Goal: Task Accomplishment & Management: Complete application form

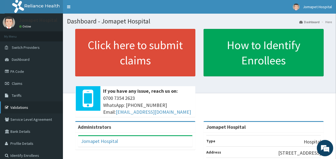
click at [20, 107] on link "Validations" at bounding box center [31, 108] width 63 height 12
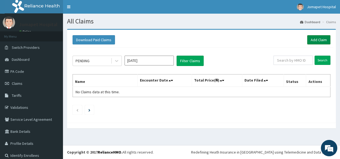
click at [308, 37] on link "Add Claim" at bounding box center [318, 39] width 23 height 9
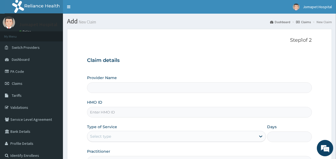
type input "Jomapet Hospital"
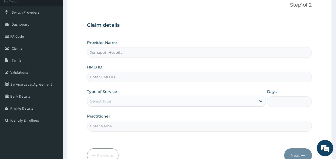
scroll to position [40, 0]
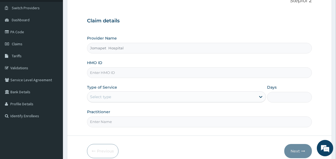
click at [111, 75] on input "HMO ID" at bounding box center [199, 73] width 224 height 11
type input "P"
click at [19, 34] on link "PA Code" at bounding box center [31, 32] width 63 height 12
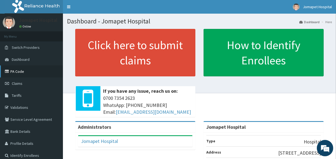
click at [21, 71] on link "PA Code" at bounding box center [31, 72] width 63 height 12
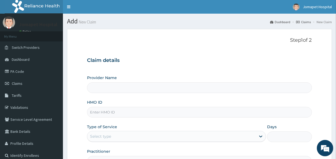
type input "Jomapet Hospital"
click at [102, 114] on input "HMO ID" at bounding box center [199, 112] width 224 height 11
type input "PRN/10187/C"
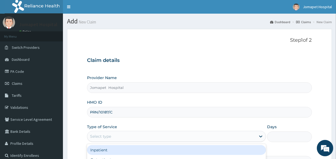
click at [104, 139] on div "Select type" at bounding box center [100, 136] width 21 height 5
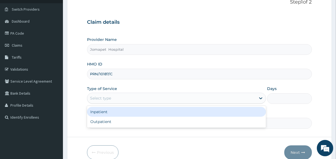
scroll to position [40, 0]
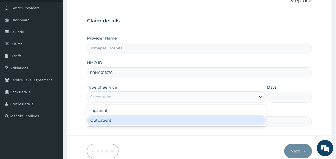
click at [157, 124] on div "Outpatient" at bounding box center [176, 121] width 179 height 10
type input "1"
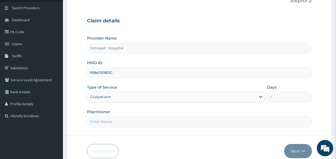
click at [113, 126] on input "Practitioner" at bounding box center [199, 122] width 224 height 11
type input "DR JOACHIM"
click at [293, 149] on button "Next" at bounding box center [298, 151] width 28 height 14
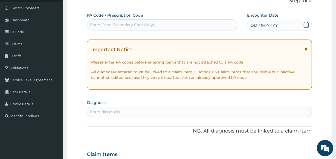
click at [170, 22] on div "Enter Code(Secondary Care Only)" at bounding box center [162, 25] width 150 height 9
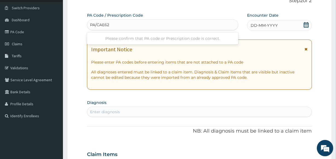
type input "PA/CAE621"
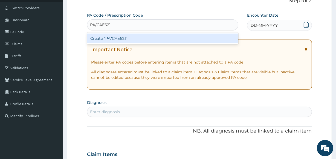
click at [95, 38] on div "Create "PA/CAE621"" at bounding box center [162, 39] width 151 height 10
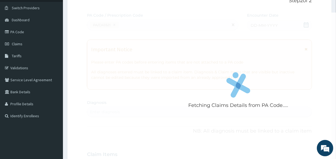
scroll to position [166, 0]
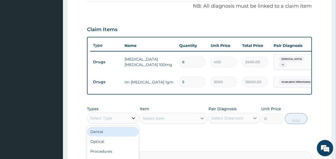
click at [133, 121] on icon at bounding box center [133, 118] width 5 height 5
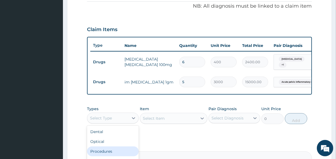
click at [113, 156] on div "Procedures" at bounding box center [113, 152] width 52 height 10
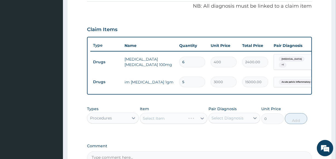
click at [145, 120] on div "Select Item" at bounding box center [173, 118] width 67 height 11
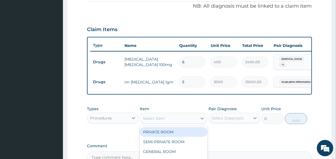
click at [144, 120] on div "Select Item" at bounding box center [154, 118] width 22 height 5
type input "CONS"
click at [153, 133] on div "GENERAL CONSULTATION" at bounding box center [173, 132] width 67 height 10
type input "2000"
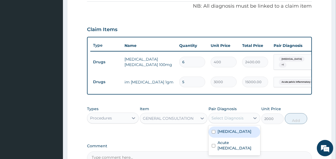
click at [210, 119] on div "Select Diagnosis" at bounding box center [229, 118] width 41 height 9
click at [213, 133] on input "checkbox" at bounding box center [214, 132] width 4 height 4
checkbox input "true"
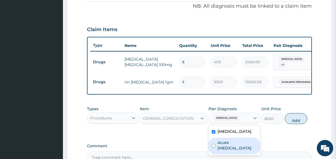
click at [213, 148] on input "checkbox" at bounding box center [214, 146] width 4 height 4
checkbox input "true"
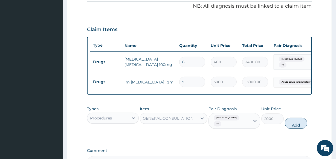
click at [292, 121] on button "Add" at bounding box center [296, 123] width 22 height 11
type input "0"
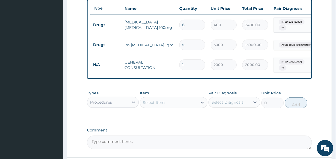
scroll to position [250, 0]
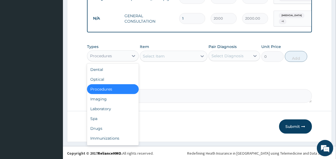
click at [111, 54] on div "Procedures" at bounding box center [101, 55] width 22 height 5
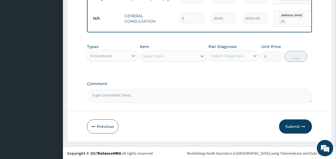
click at [111, 54] on div "Procedures" at bounding box center [101, 55] width 22 height 5
type input "P"
type input "DRU"
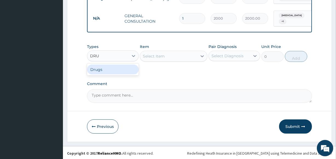
click at [108, 69] on div "Drugs" at bounding box center [113, 70] width 52 height 10
click at [147, 55] on div "Select Item" at bounding box center [173, 56] width 67 height 11
click at [145, 56] on div "Select Item" at bounding box center [173, 56] width 67 height 11
click at [145, 56] on div "Select Item" at bounding box center [154, 56] width 22 height 5
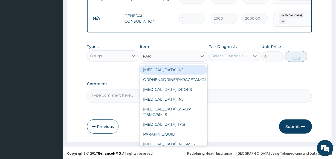
type input "PARA"
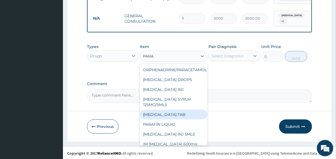
click at [160, 115] on div "PARACETAMOL TAB" at bounding box center [173, 115] width 67 height 10
type input "30"
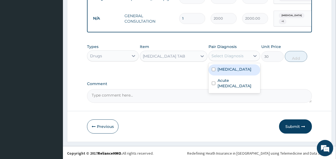
click at [216, 56] on div "Select Diagnosis" at bounding box center [227, 55] width 32 height 5
click at [213, 69] on input "checkbox" at bounding box center [214, 70] width 4 height 4
checkbox input "true"
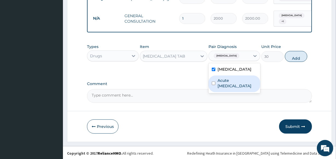
click at [213, 85] on input "checkbox" at bounding box center [214, 84] width 4 height 4
checkbox input "true"
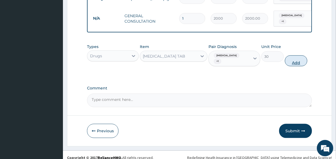
click at [294, 57] on button "Add" at bounding box center [296, 60] width 22 height 11
type input "0"
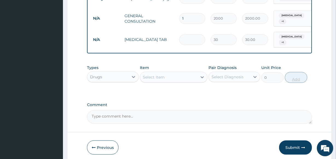
type input "0.00"
type input "2"
type input "60.00"
type input "20"
type input "600.00"
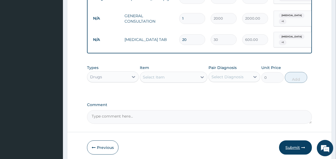
type input "20"
click at [292, 144] on button "Submit" at bounding box center [295, 148] width 33 height 14
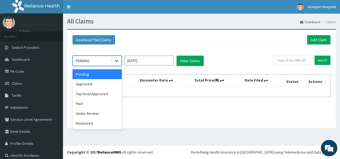
click at [118, 60] on icon at bounding box center [116, 60] width 5 height 5
click at [105, 84] on div "Approved" at bounding box center [96, 84] width 49 height 10
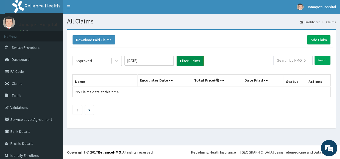
click at [183, 63] on button "Filter Claims" at bounding box center [189, 61] width 27 height 10
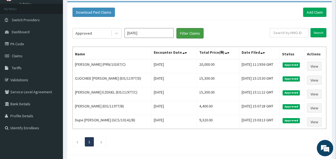
scroll to position [30, 0]
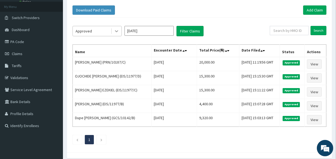
click at [117, 31] on icon at bounding box center [116, 32] width 3 height 2
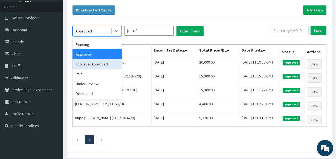
click at [103, 65] on div "Top level Approved" at bounding box center [96, 64] width 49 height 10
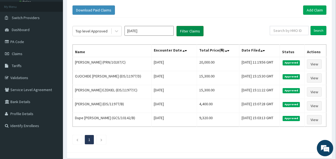
click at [183, 32] on button "Filter Claims" at bounding box center [189, 31] width 27 height 10
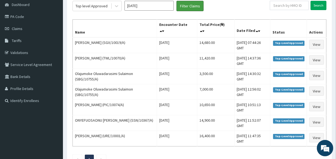
scroll to position [55, 0]
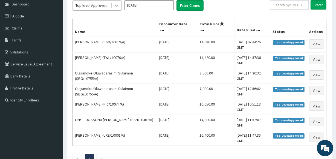
click at [119, 6] on icon at bounding box center [116, 5] width 5 height 5
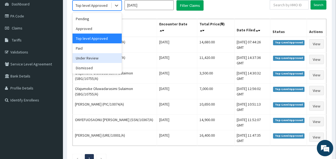
click at [98, 57] on div "Under Review" at bounding box center [96, 58] width 49 height 10
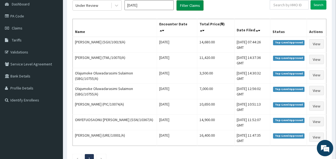
click at [191, 2] on button "Filter Claims" at bounding box center [189, 5] width 27 height 10
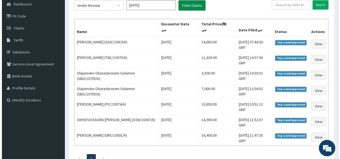
scroll to position [0, 0]
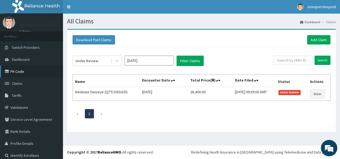
click at [17, 70] on link "PA Code" at bounding box center [31, 72] width 63 height 12
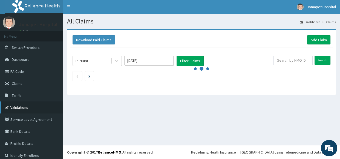
click at [19, 107] on link "Validations" at bounding box center [31, 108] width 63 height 12
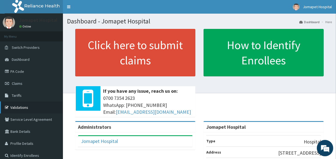
click at [20, 107] on link "Validations" at bounding box center [31, 108] width 63 height 12
